Goal: Navigation & Orientation: Find specific page/section

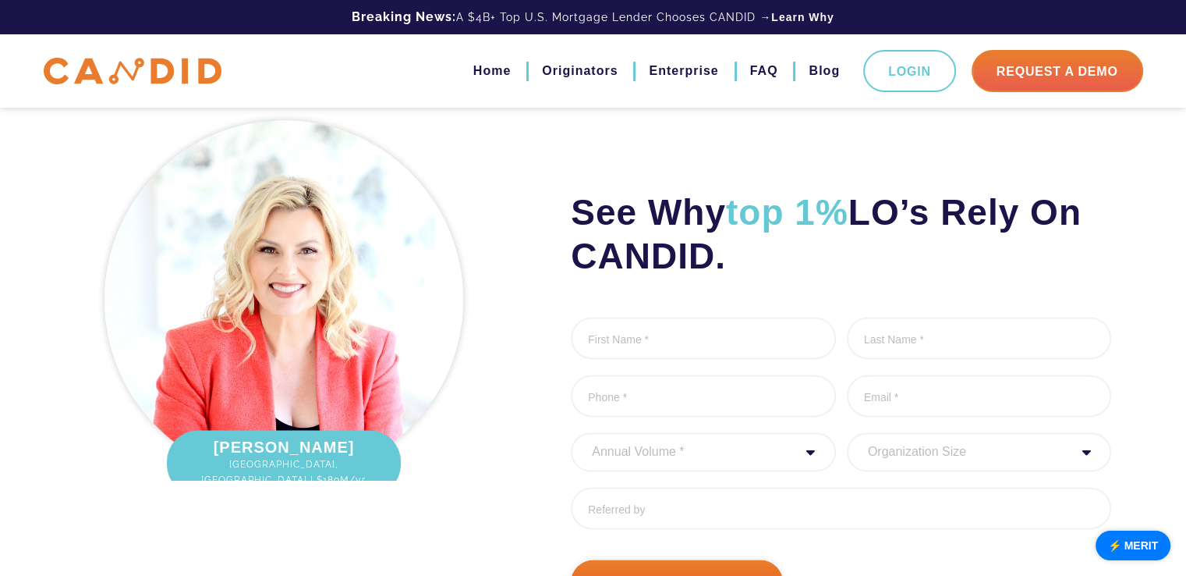
scroll to position [2106, 0]
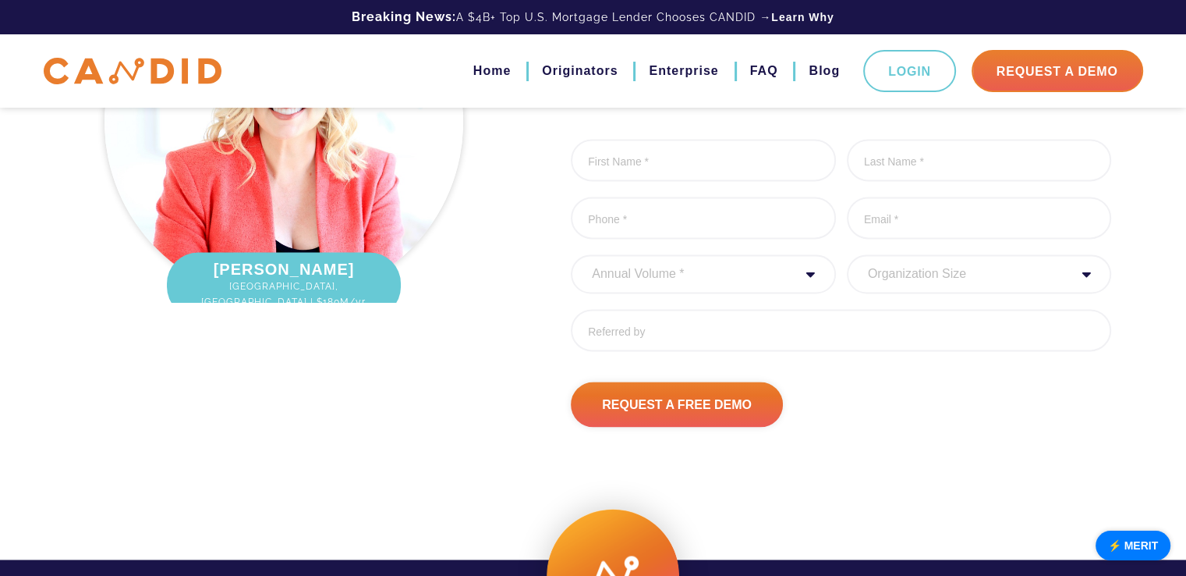
click at [553, 94] on div "Home Originators Enterprise FAQ Blog Login Request A Demo" at bounding box center [593, 70] width 1123 height 73
click at [553, 82] on link "Originators" at bounding box center [580, 71] width 76 height 27
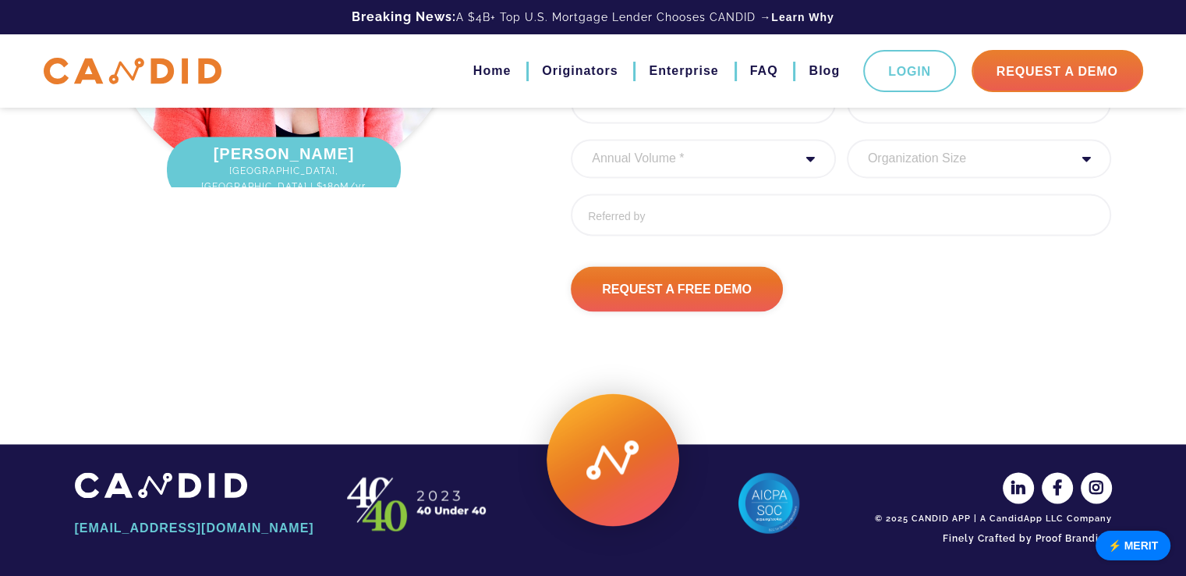
scroll to position [2160, 0]
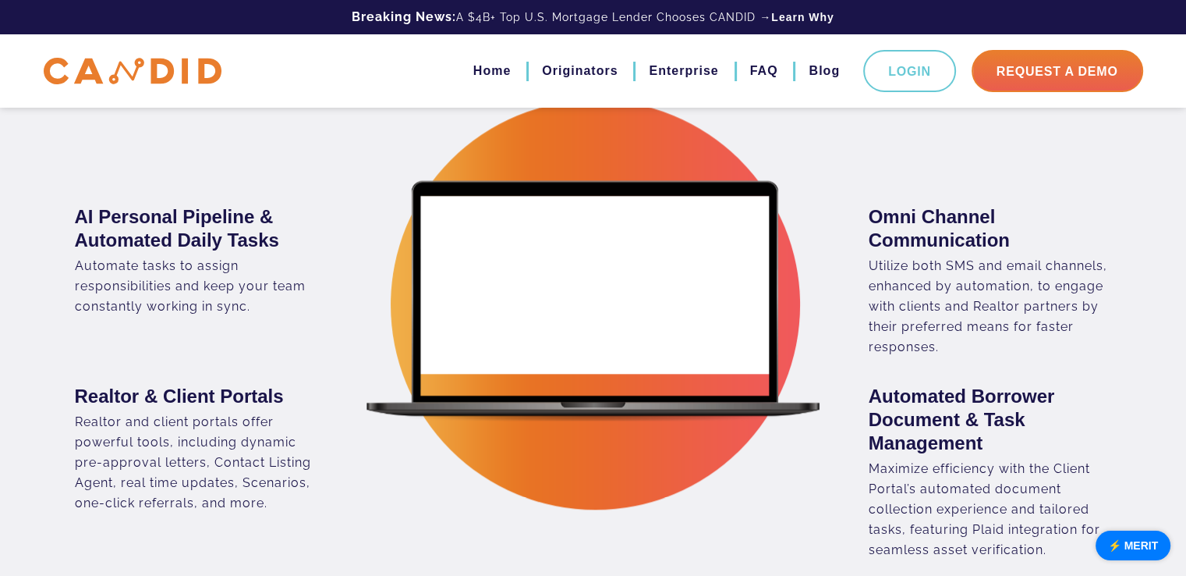
scroll to position [1794, 0]
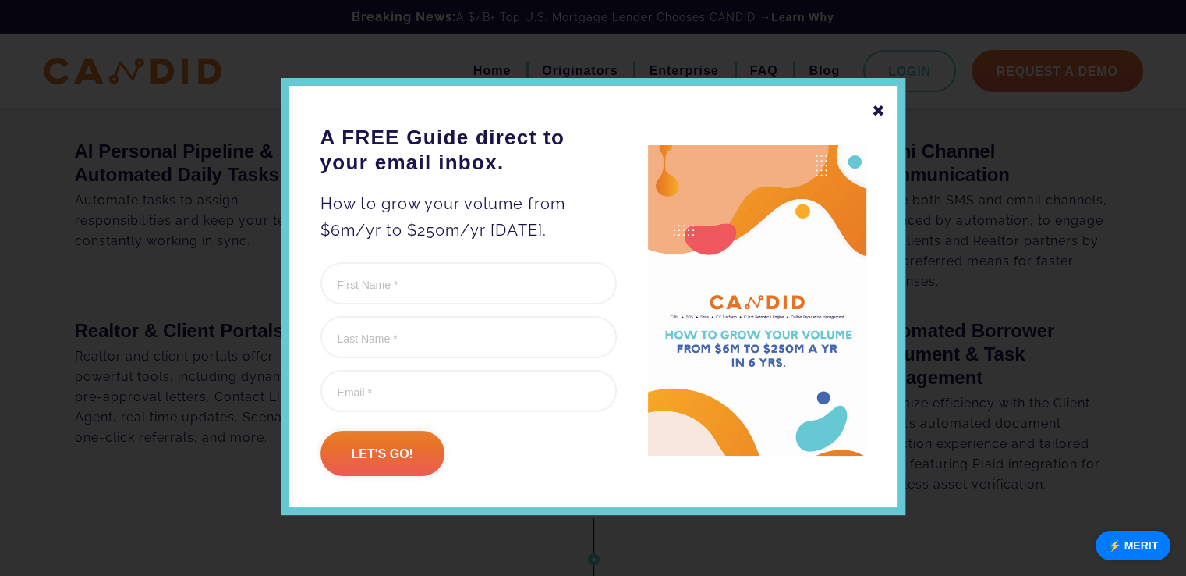
click at [872, 107] on div "✖" at bounding box center [879, 111] width 14 height 27
